Goal: Task Accomplishment & Management: Manage account settings

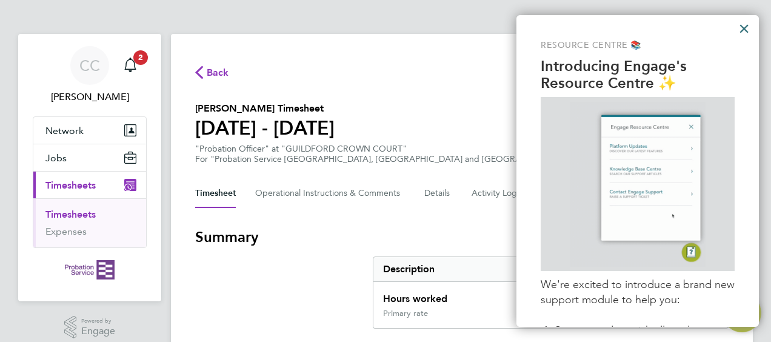
click at [740, 30] on button "×" at bounding box center [744, 28] width 12 height 19
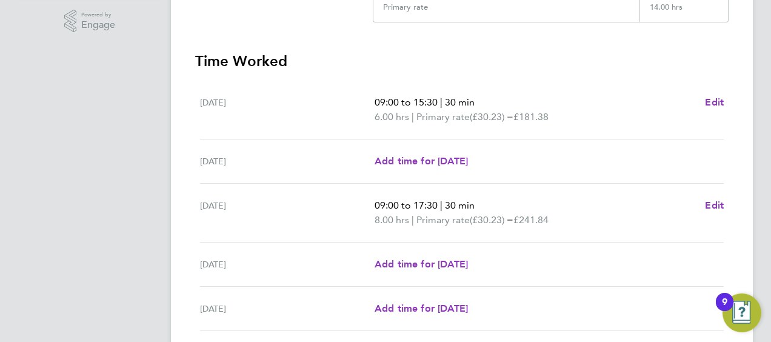
scroll to position [488, 0]
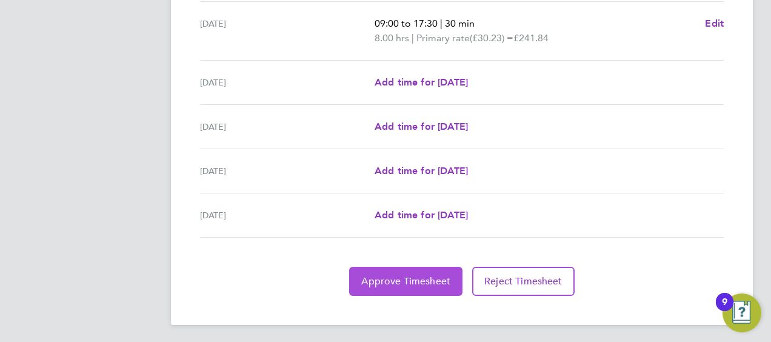
click at [434, 277] on span "Approve Timesheet" at bounding box center [405, 281] width 89 height 12
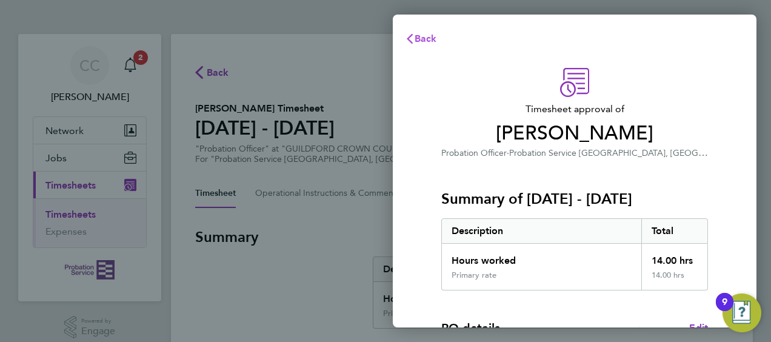
drag, startPoint x: 429, startPoint y: 45, endPoint x: 424, endPoint y: 36, distance: 10.3
click at [427, 42] on button "Back" at bounding box center [421, 39] width 56 height 24
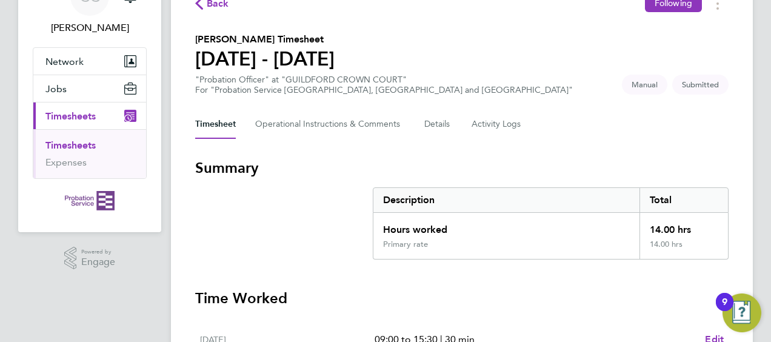
scroll to position [3, 0]
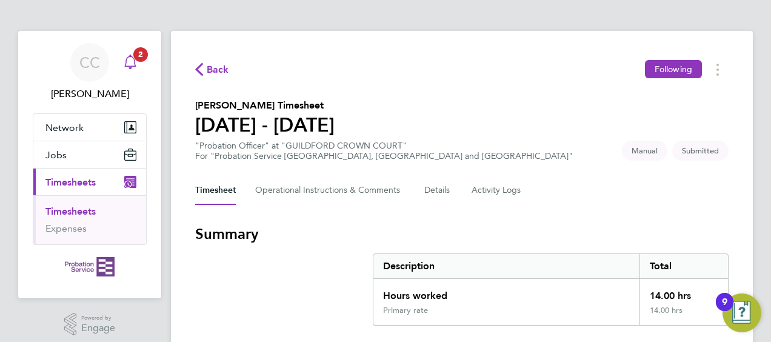
click at [136, 56] on span "2" at bounding box center [140, 54] width 15 height 15
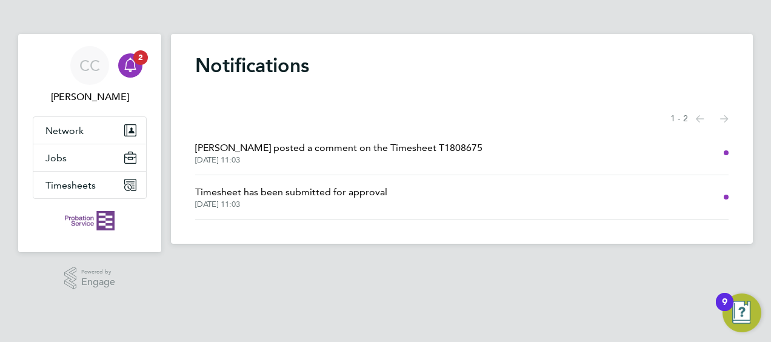
click at [328, 153] on span "Andrew Quinney posted a comment on the Timesheet T1808675" at bounding box center [338, 148] width 287 height 15
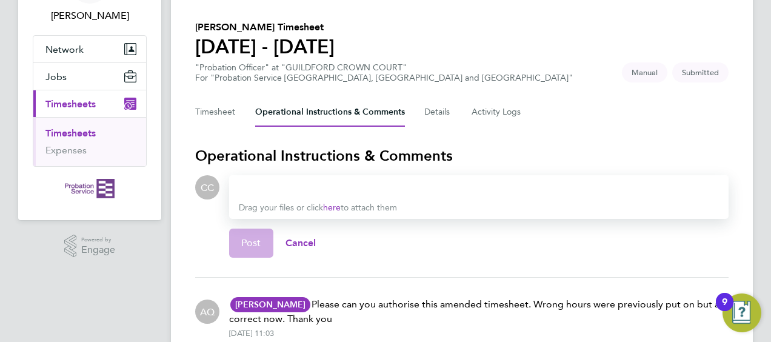
scroll to position [24, 0]
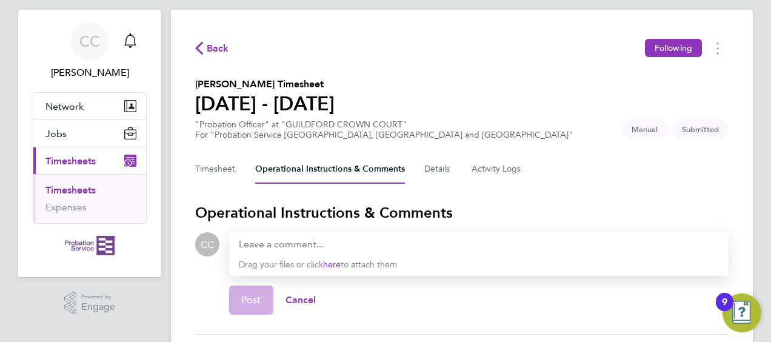
click at [82, 160] on span "Timesheets" at bounding box center [70, 161] width 50 height 12
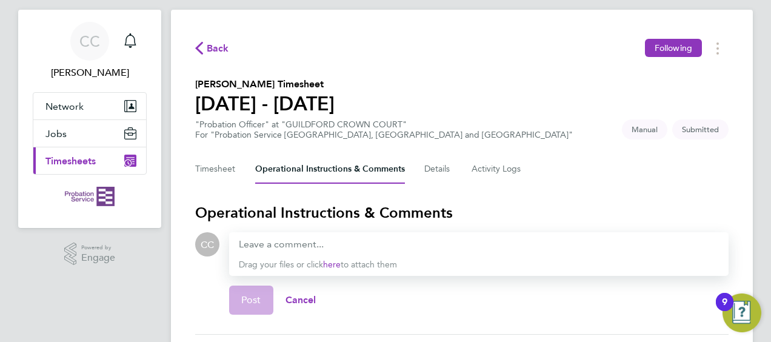
click at [68, 155] on span "Timesheets" at bounding box center [70, 161] width 50 height 12
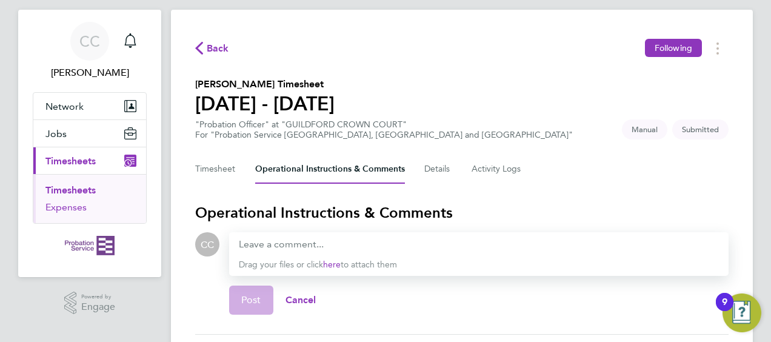
click at [70, 205] on link "Expenses" at bounding box center [65, 207] width 41 height 12
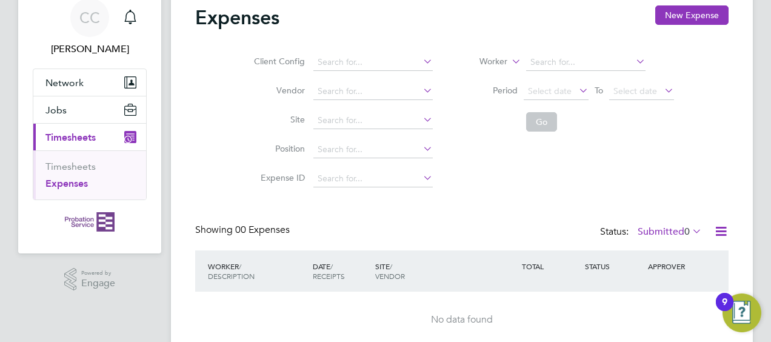
scroll to position [98, 0]
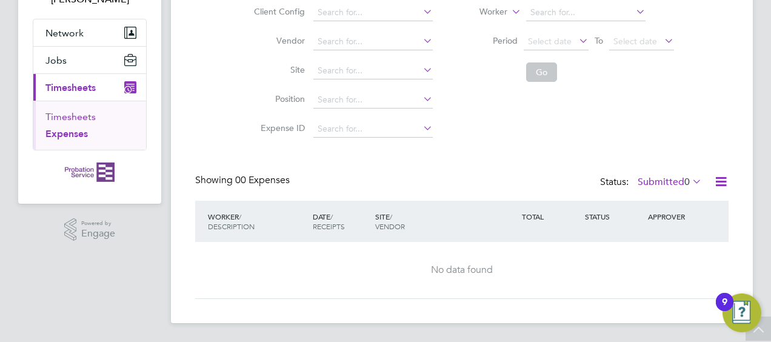
click at [72, 111] on link "Timesheets" at bounding box center [70, 117] width 50 height 12
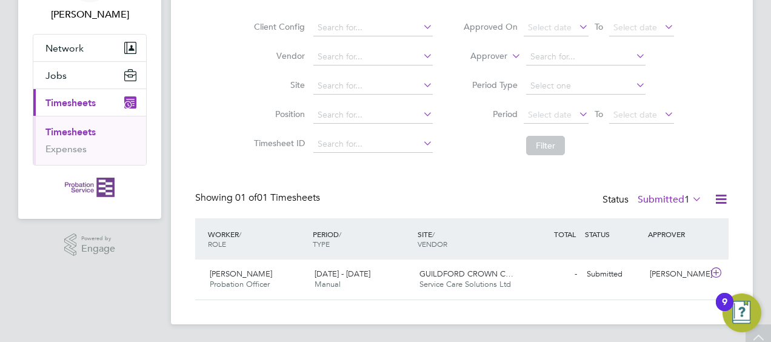
scroll to position [84, 0]
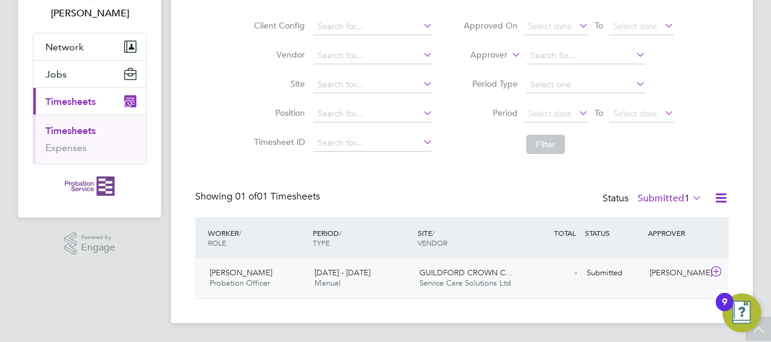
click at [237, 271] on span "[PERSON_NAME]" at bounding box center [241, 272] width 62 height 10
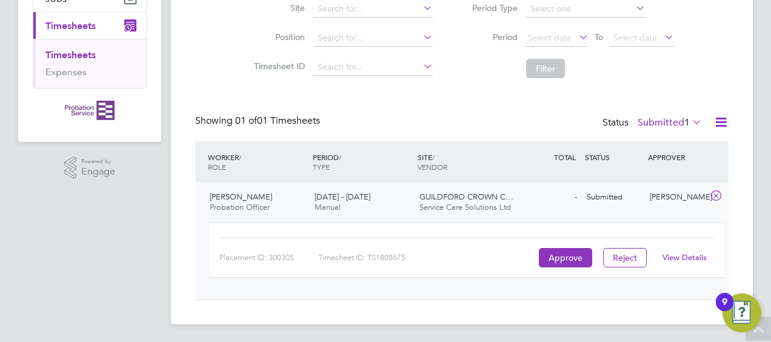
scroll to position [160, 0]
click at [680, 259] on link "View Details" at bounding box center [684, 256] width 44 height 10
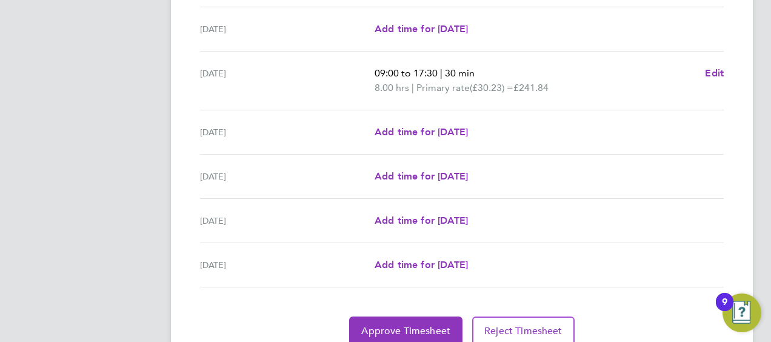
scroll to position [485, 0]
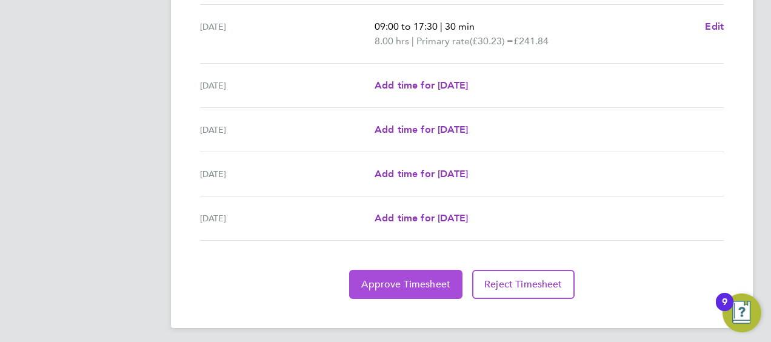
click at [418, 278] on span "Approve Timesheet" at bounding box center [405, 284] width 89 height 12
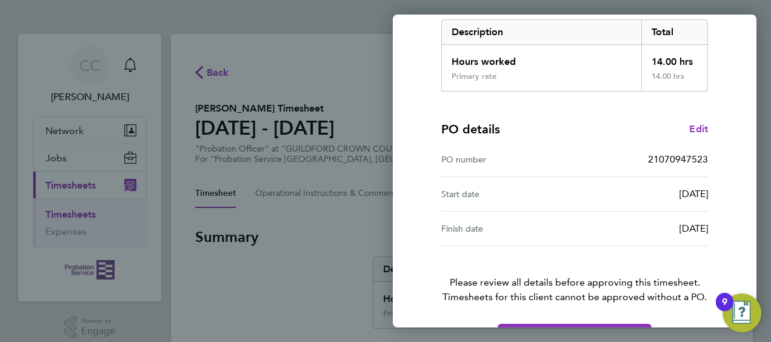
scroll to position [237, 0]
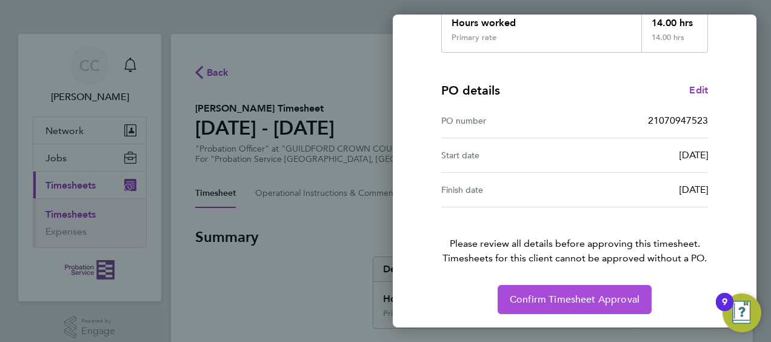
click at [527, 290] on button "Confirm Timesheet Approval" at bounding box center [574, 299] width 154 height 29
